Goal: Task Accomplishment & Management: Use online tool/utility

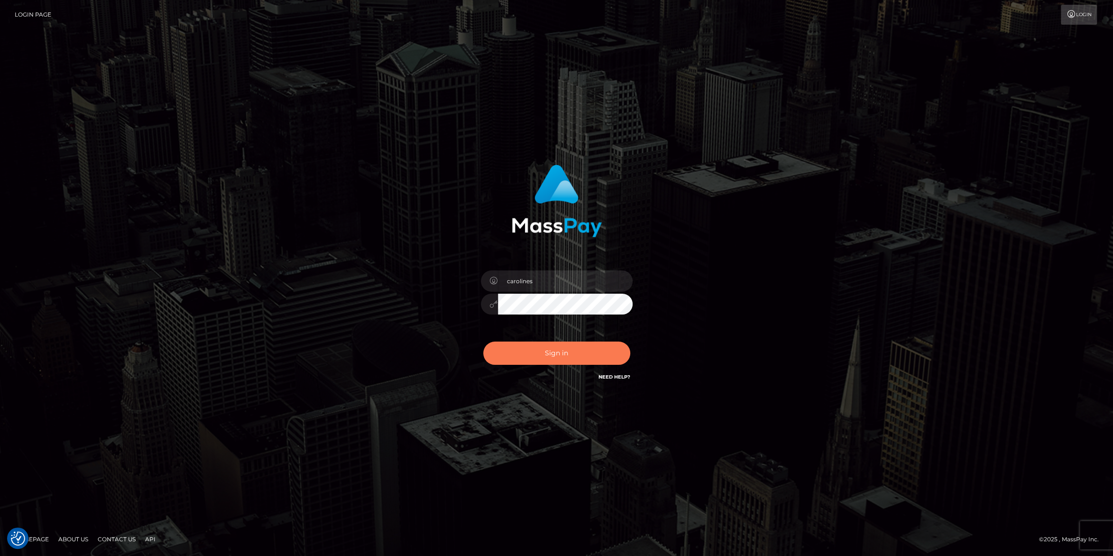
click at [525, 355] on button "Sign in" at bounding box center [556, 352] width 147 height 23
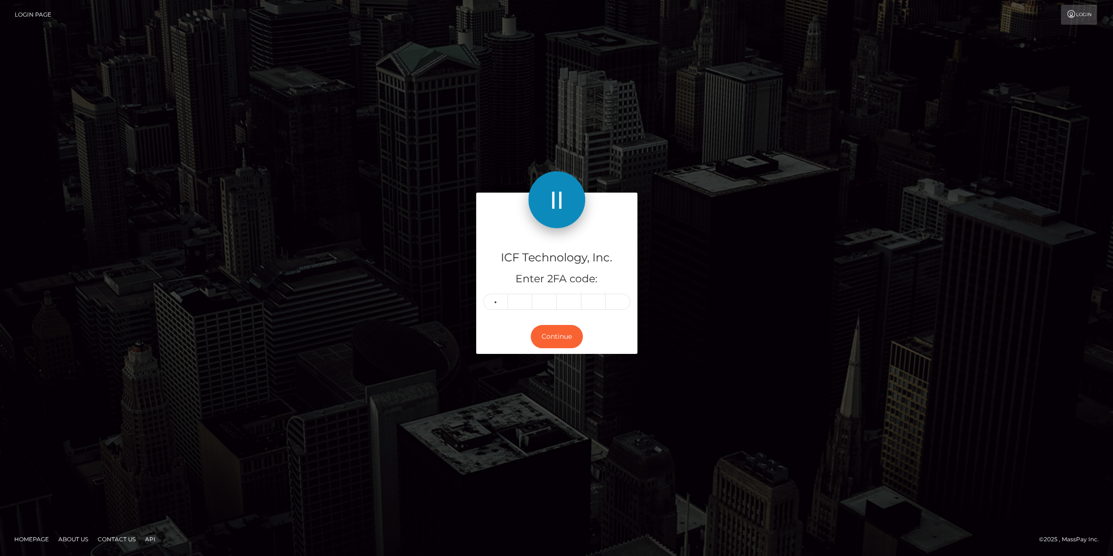
type input "5"
type input "4"
type input "5"
type input "2"
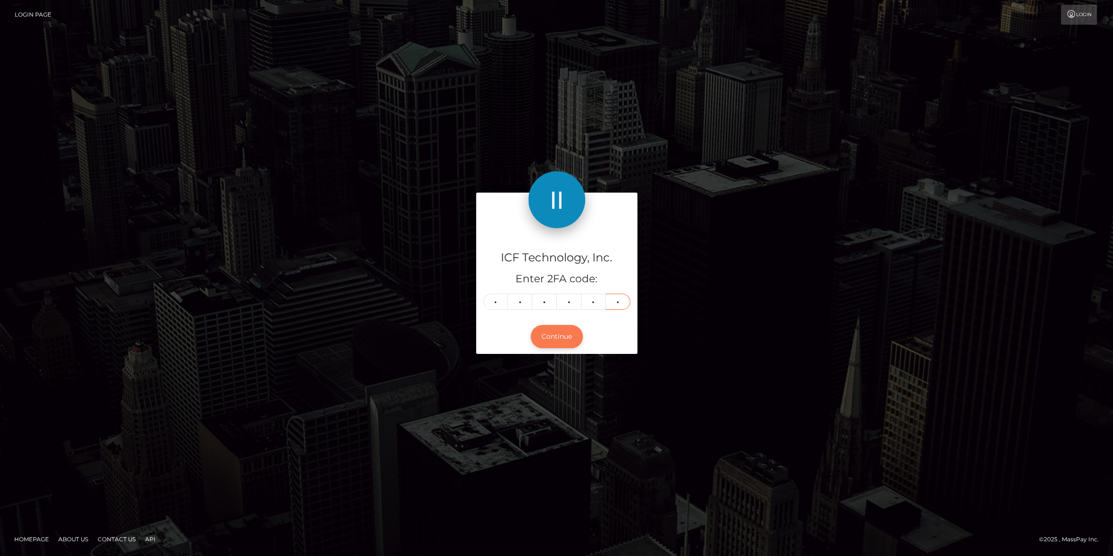
type input "5"
click at [566, 342] on button "Continue" at bounding box center [557, 336] width 52 height 23
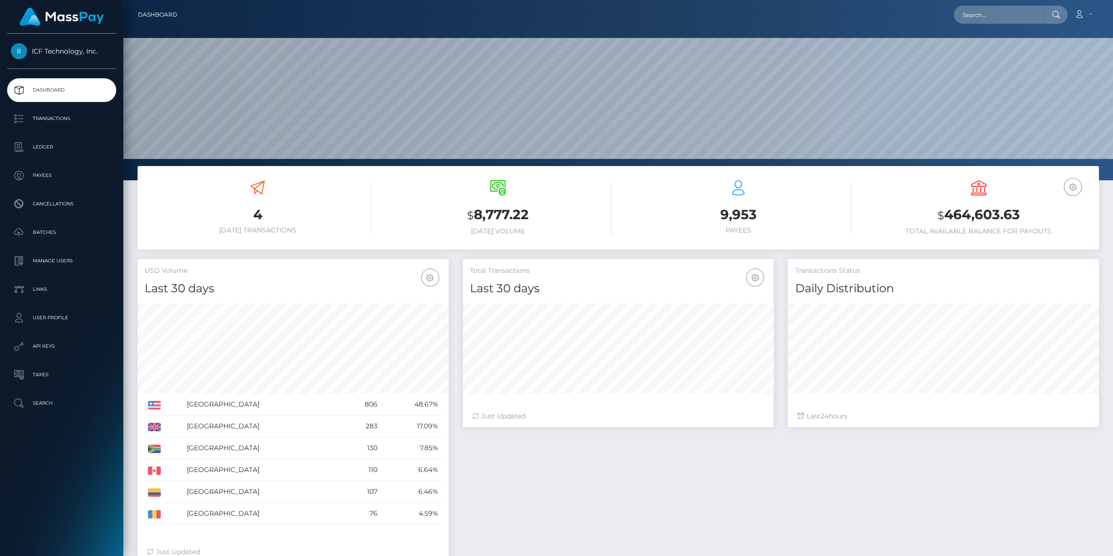
scroll to position [167, 311]
click at [46, 233] on p "Batches" at bounding box center [61, 232] width 101 height 14
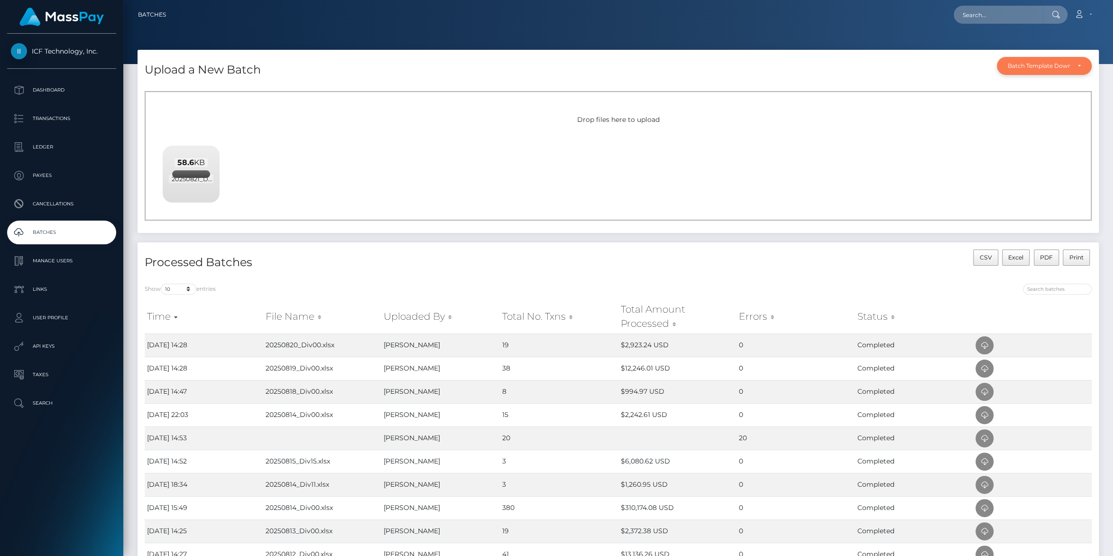
click at [1043, 67] on div "Batch Template Download" at bounding box center [1038, 66] width 62 height 8
click at [1040, 65] on div "Batch Template Download" at bounding box center [1038, 66] width 62 height 8
click at [741, 60] on div "Upload a New Batch Batch Template Download AED payout ARS payout AUD payout BRL…" at bounding box center [617, 67] width 961 height 34
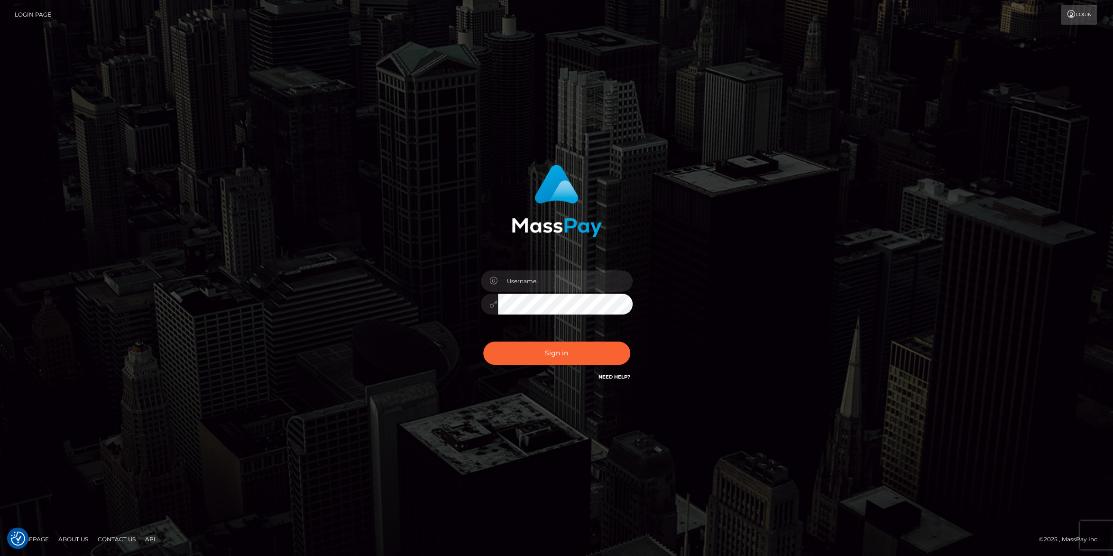
type input "carolines"
